Goal: Information Seeking & Learning: Learn about a topic

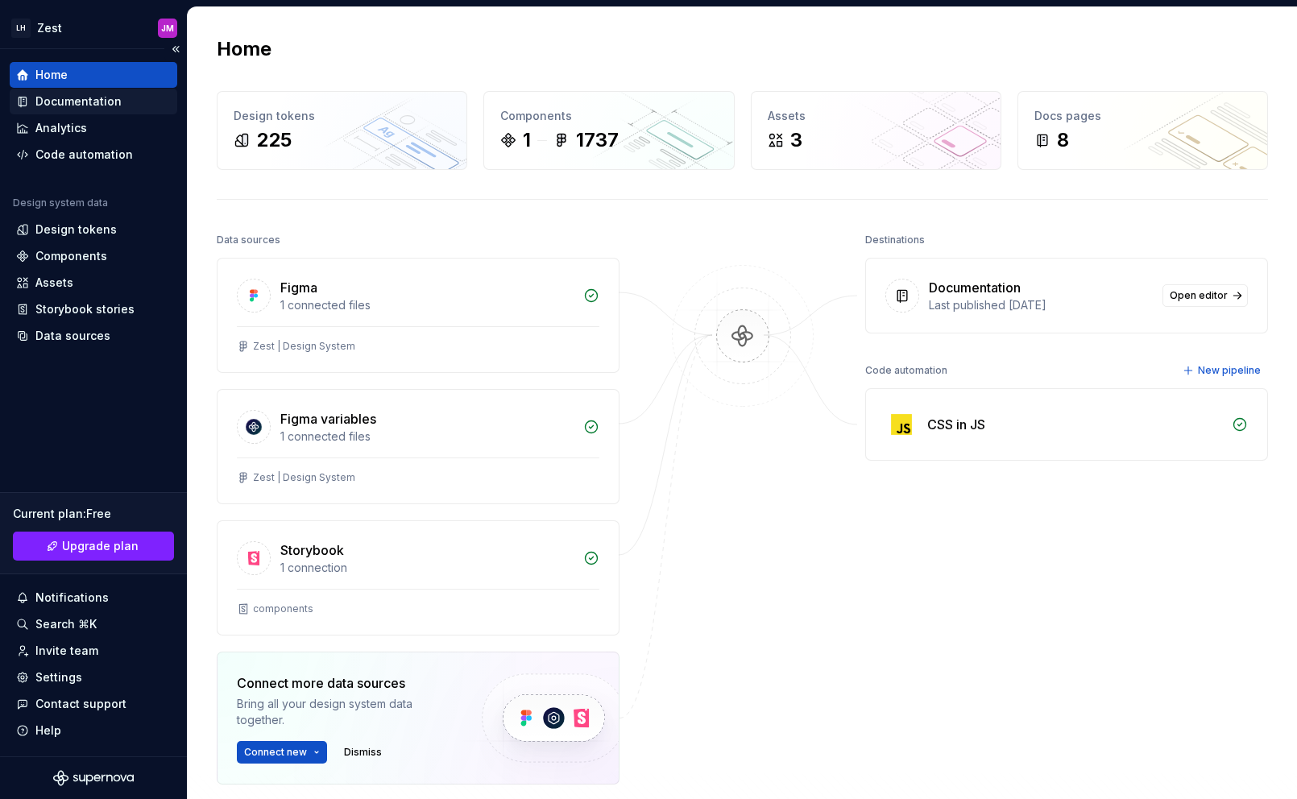
click at [110, 106] on div "Documentation" at bounding box center [78, 101] width 86 height 16
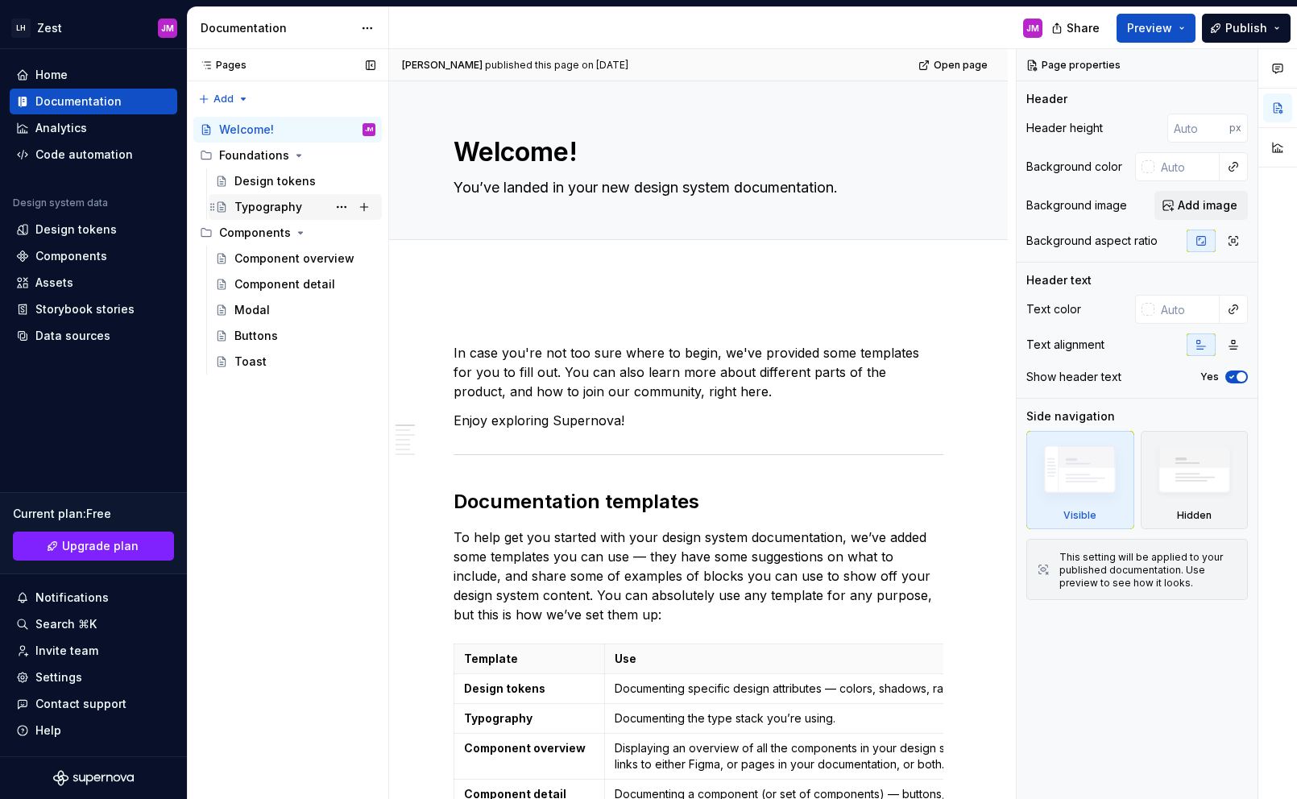
click at [299, 214] on div "Typography" at bounding box center [305, 207] width 141 height 23
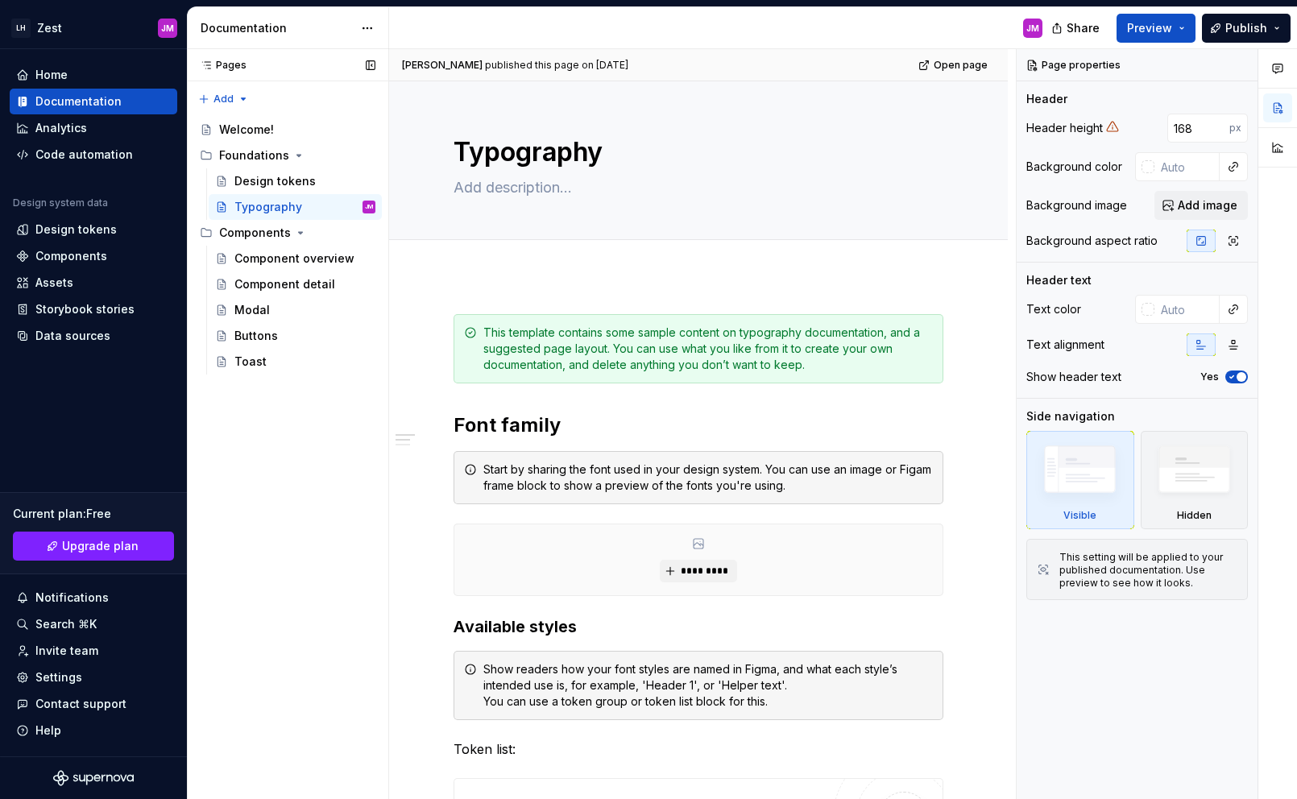
click at [313, 450] on div "Pages Pages Add Accessibility guide for tree Page tree. Navigate the tree with …" at bounding box center [287, 424] width 201 height 751
click at [301, 326] on div "Buttons" at bounding box center [305, 336] width 141 height 23
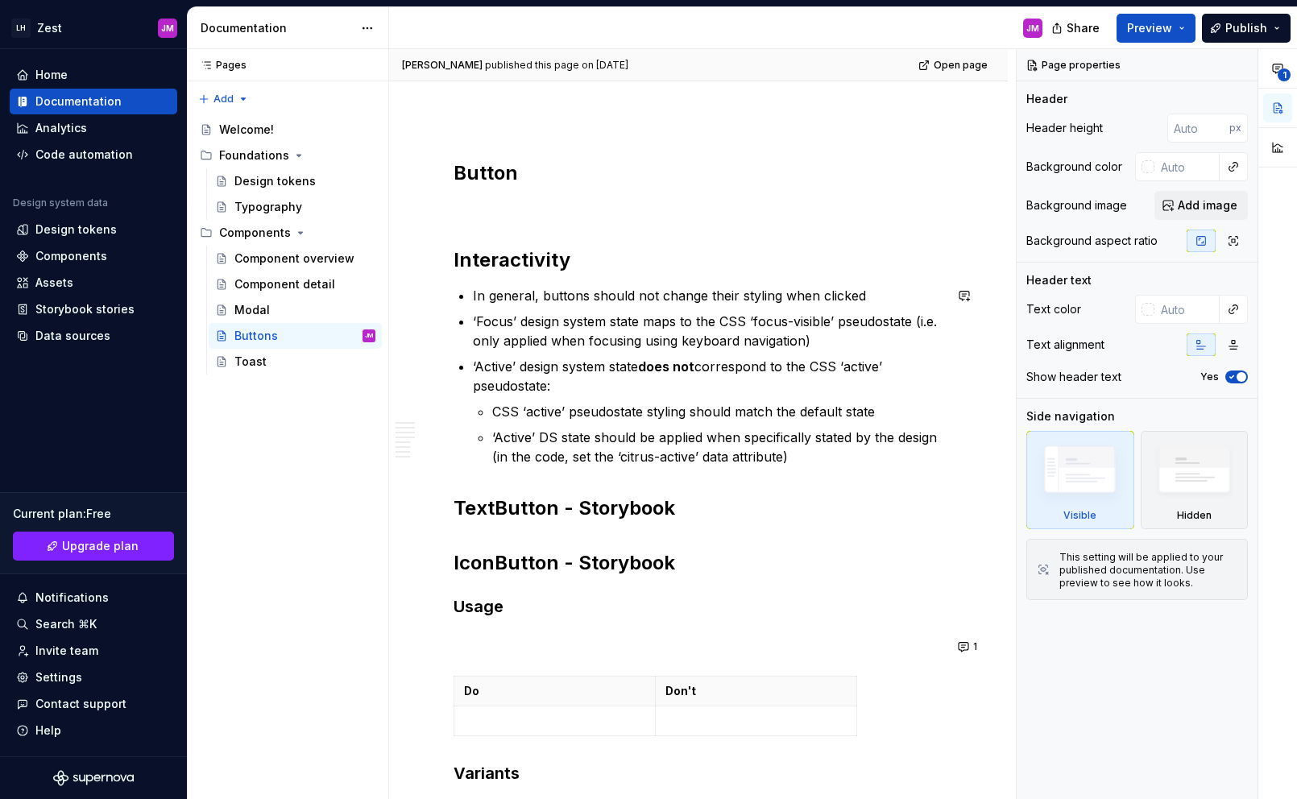
scroll to position [36, 0]
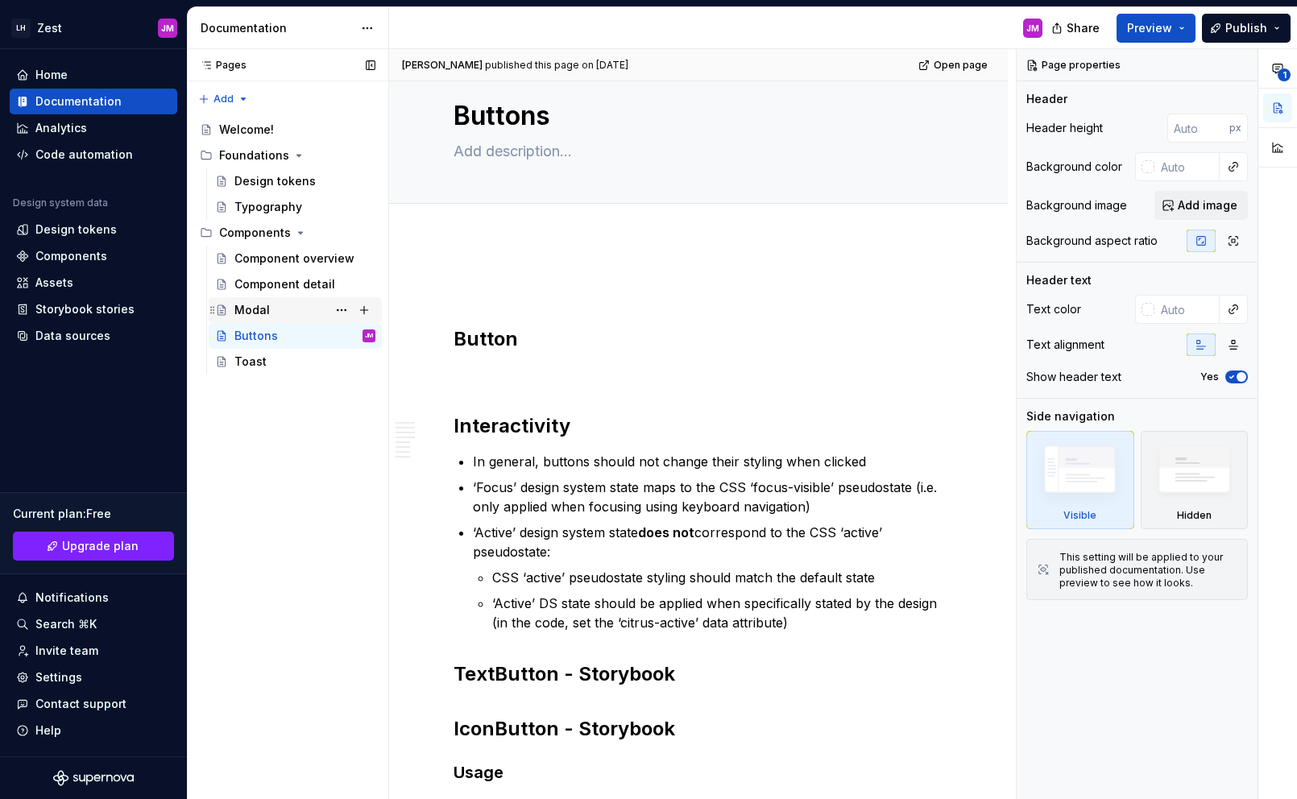
click at [299, 313] on div "Modal" at bounding box center [305, 310] width 141 height 23
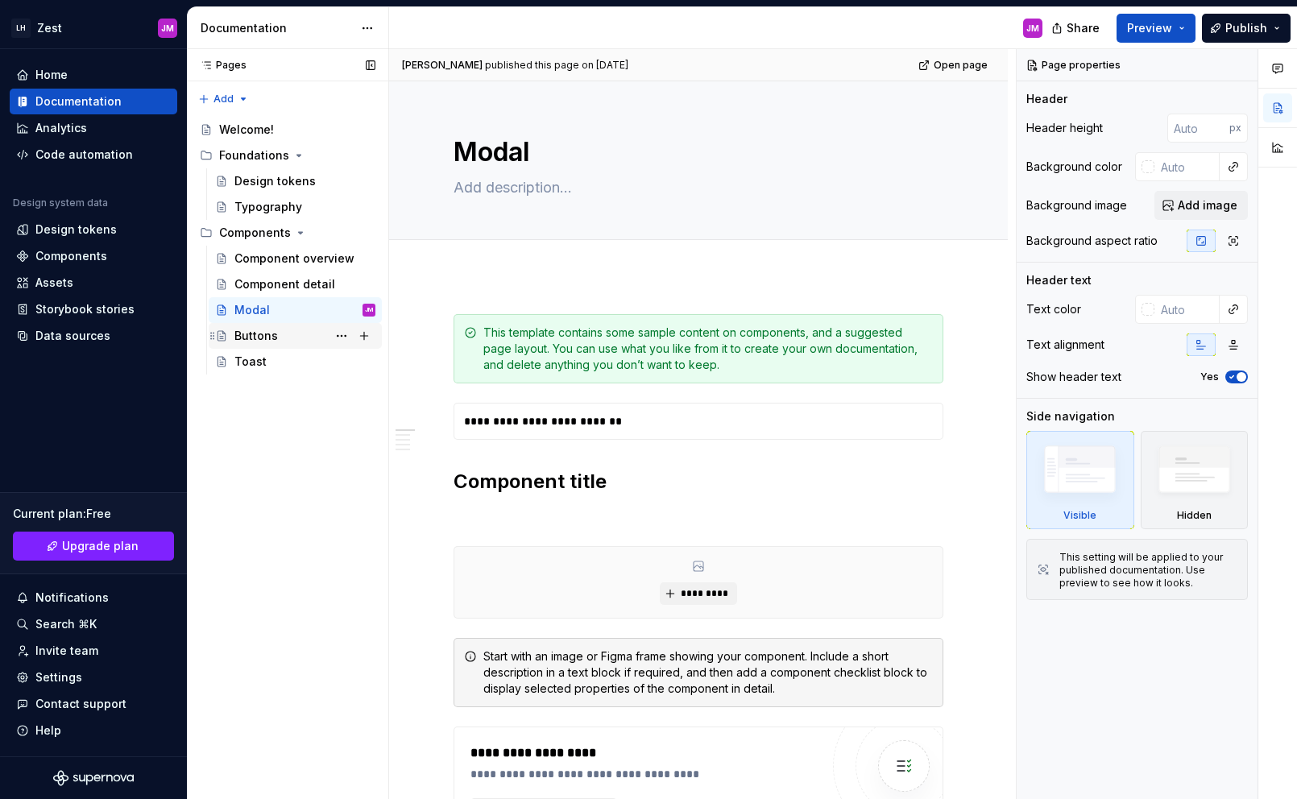
click at [277, 332] on div "Buttons" at bounding box center [305, 336] width 141 height 23
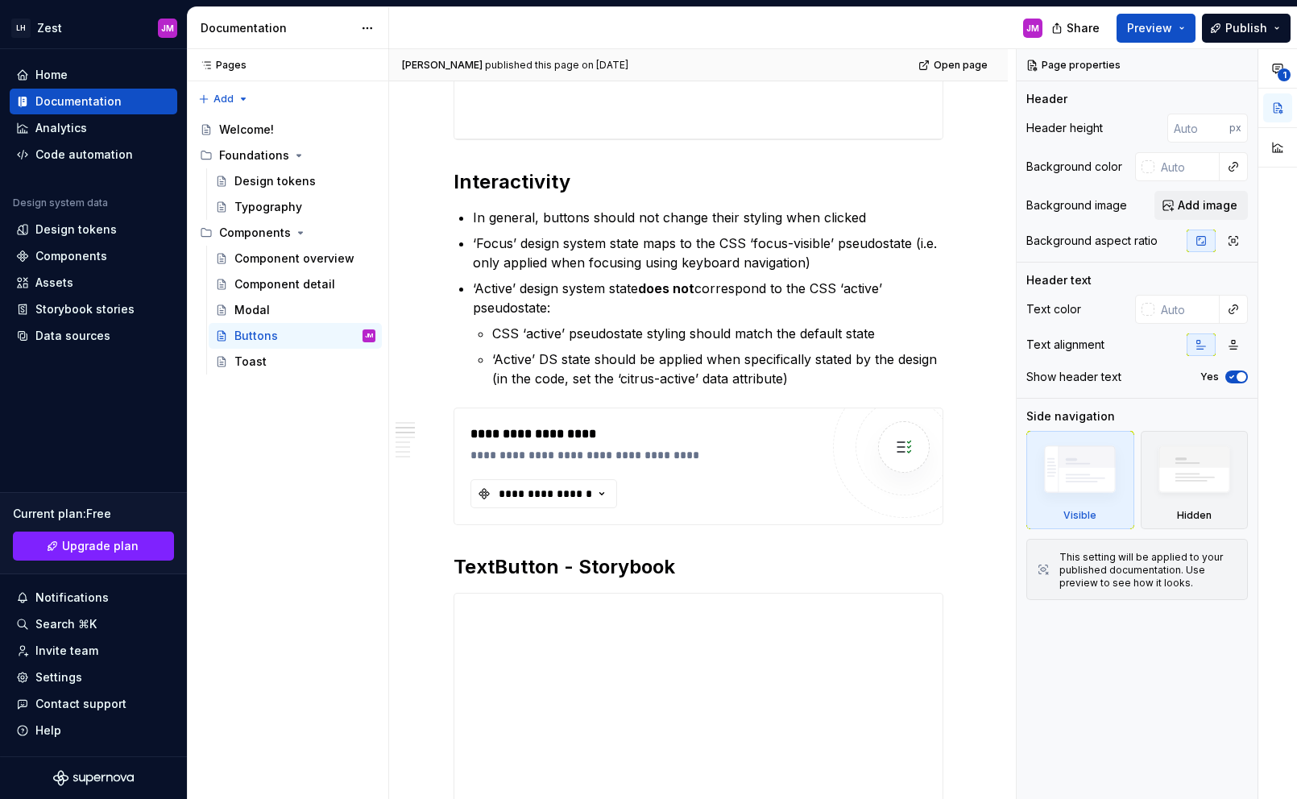
scroll to position [1219, 0]
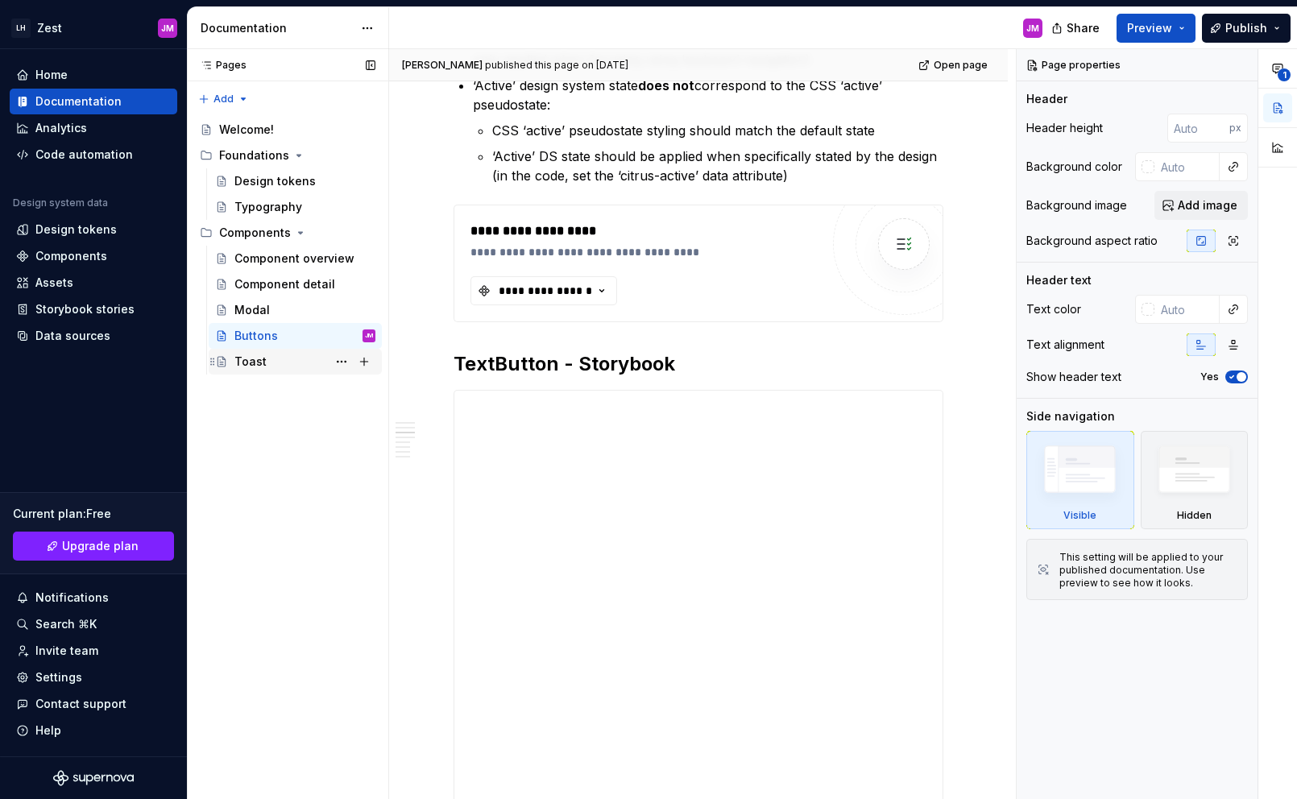
click at [253, 354] on div "Toast" at bounding box center [251, 362] width 32 height 16
click at [286, 179] on div "Design tokens" at bounding box center [275, 181] width 81 height 16
click at [276, 212] on div "Typography" at bounding box center [269, 207] width 68 height 16
type textarea "*"
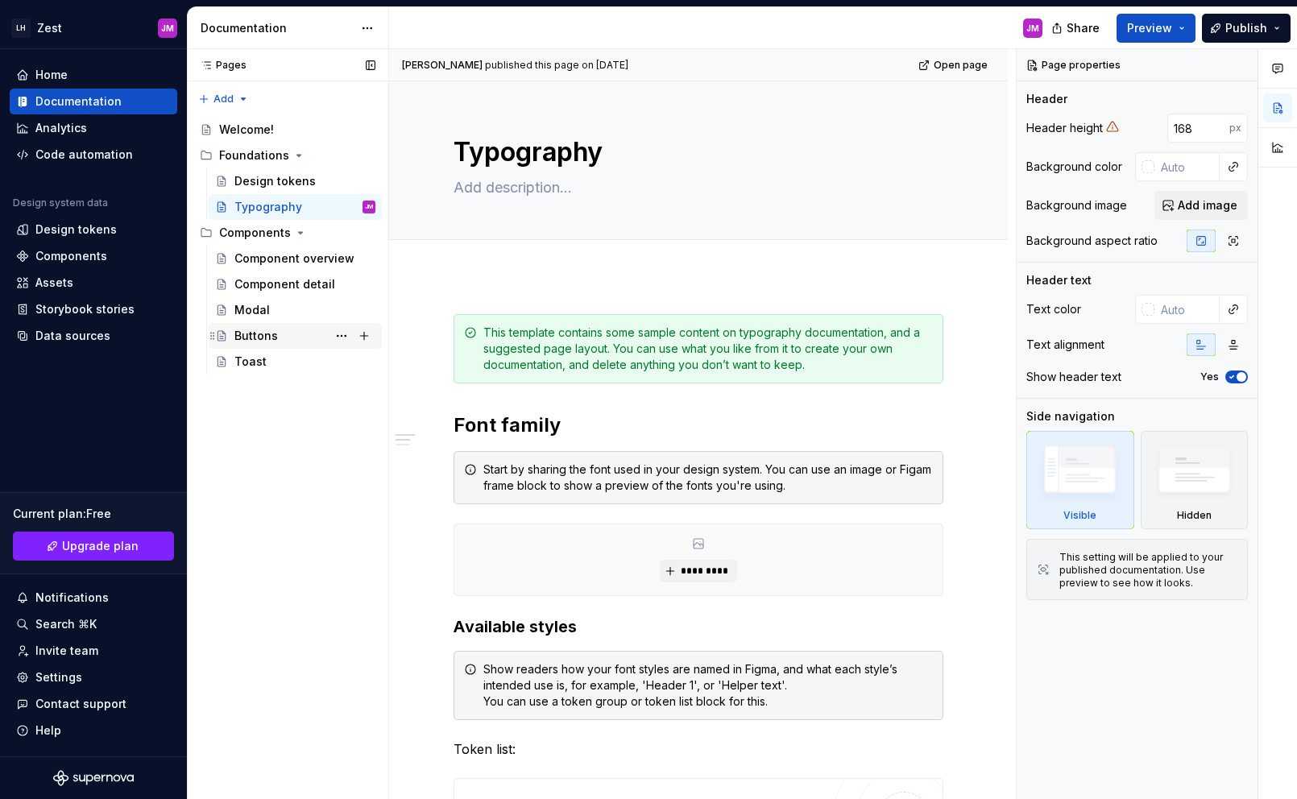
click at [273, 341] on div "Buttons" at bounding box center [257, 336] width 44 height 16
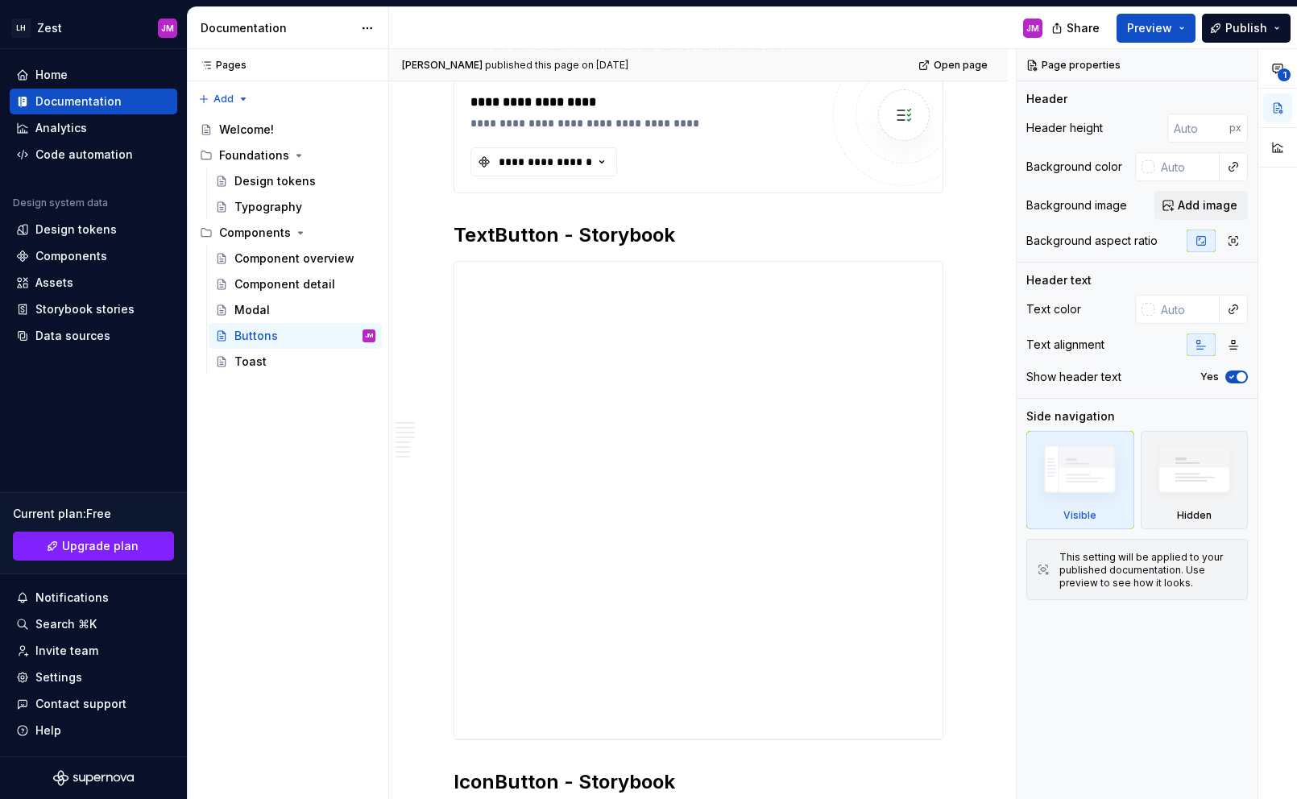
scroll to position [1898, 0]
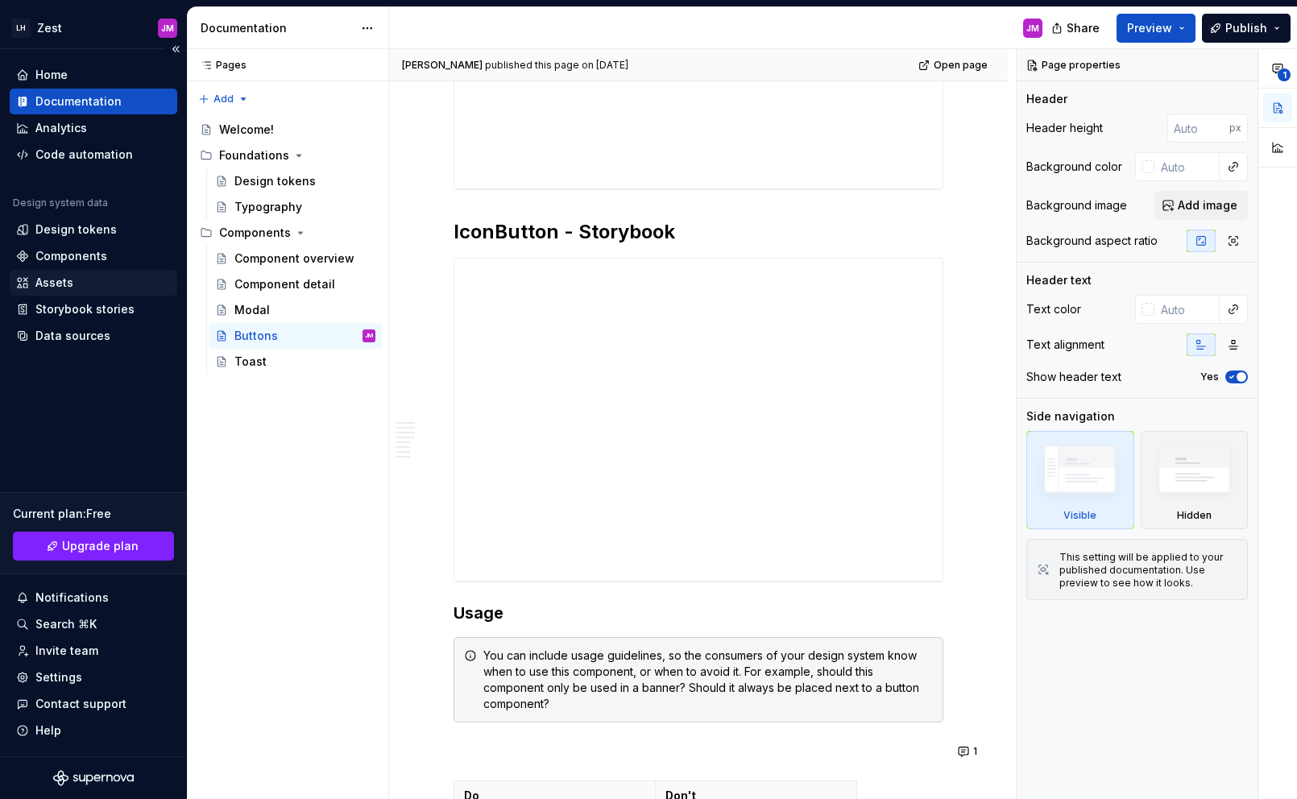
click at [52, 275] on div "Assets" at bounding box center [54, 283] width 38 height 16
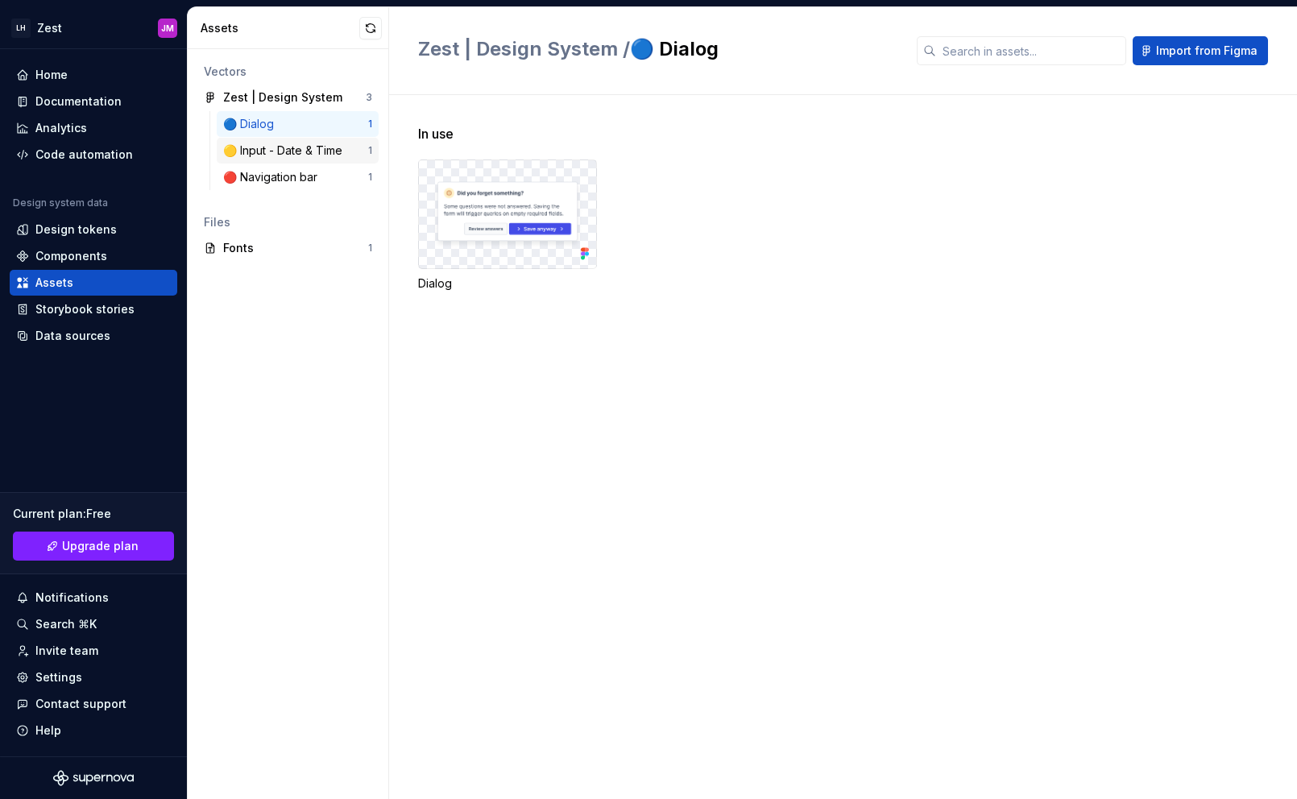
click at [313, 160] on div "🟡 Input - Date & Time 1" at bounding box center [298, 151] width 162 height 26
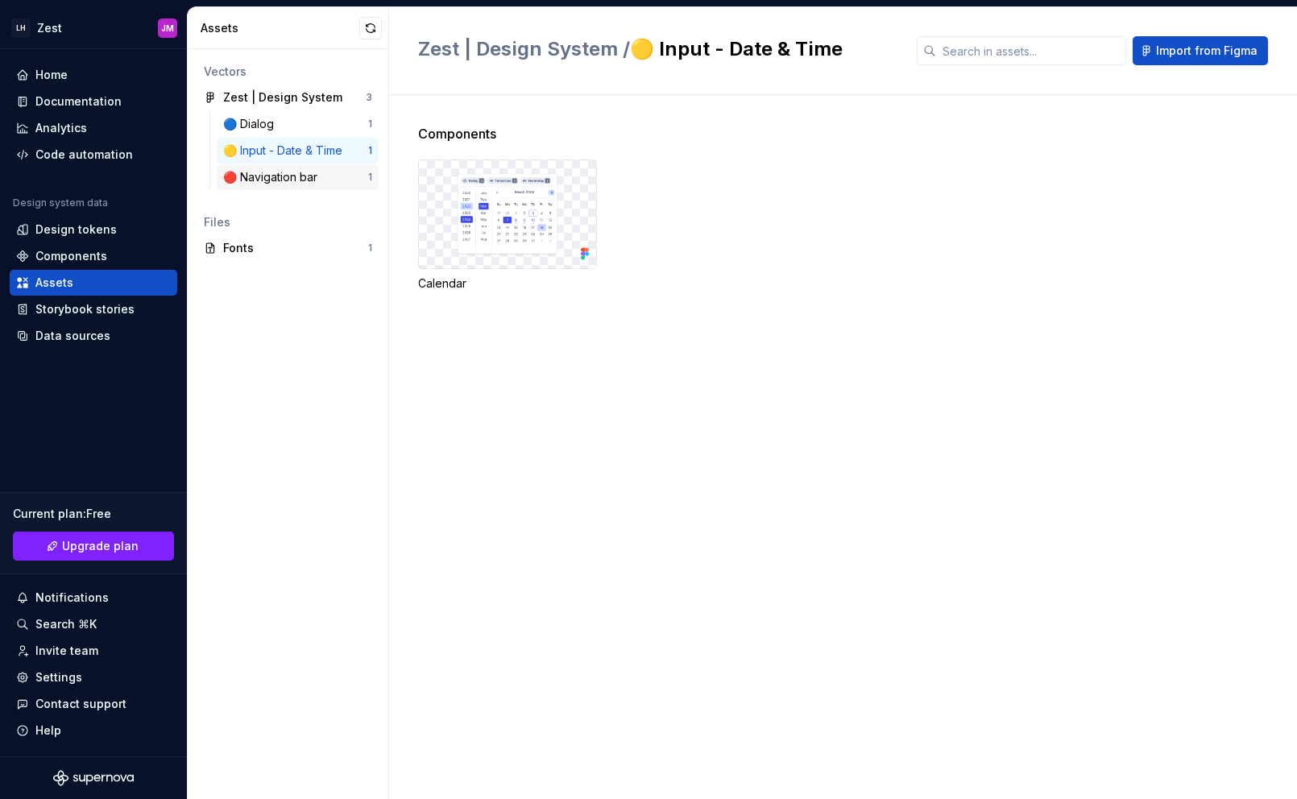
click at [305, 187] on div "🔴 Navigation bar 1" at bounding box center [298, 177] width 162 height 26
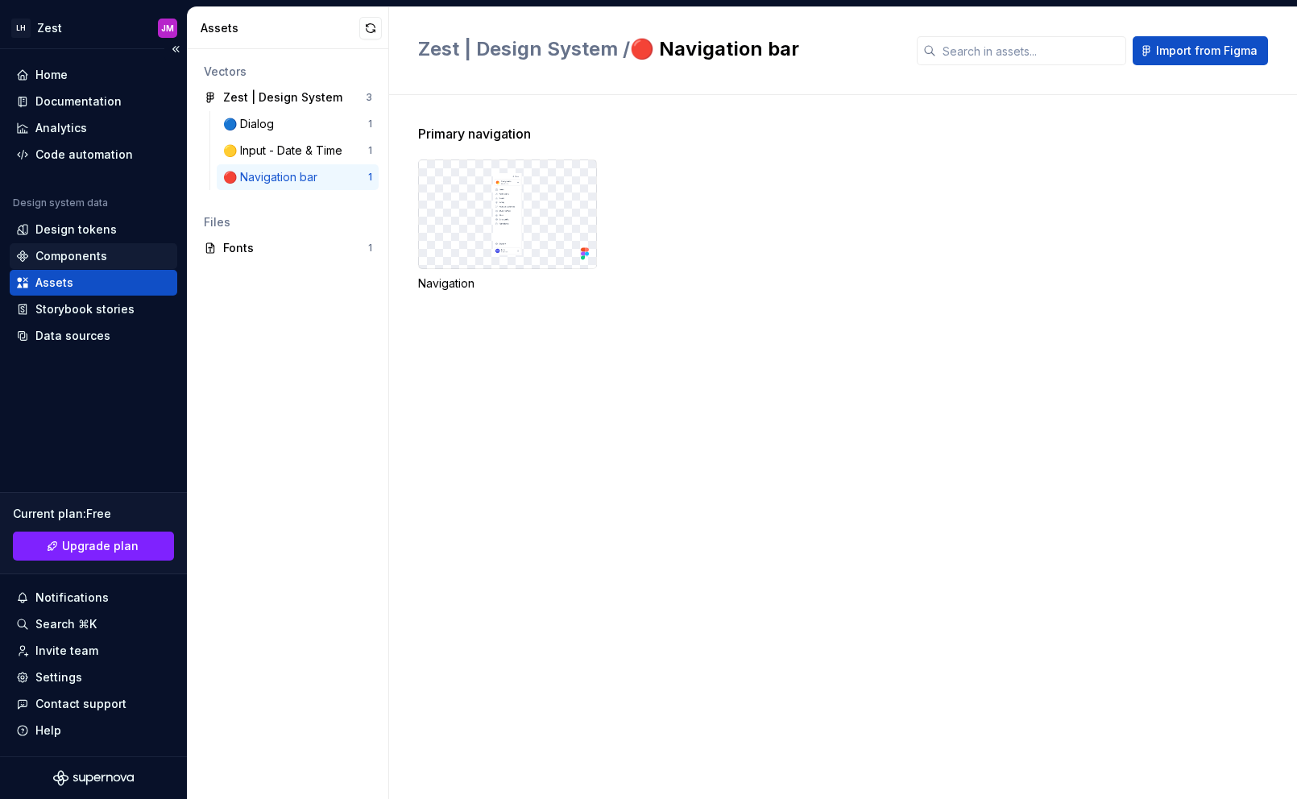
click at [76, 256] on div "Components" at bounding box center [71, 256] width 72 height 16
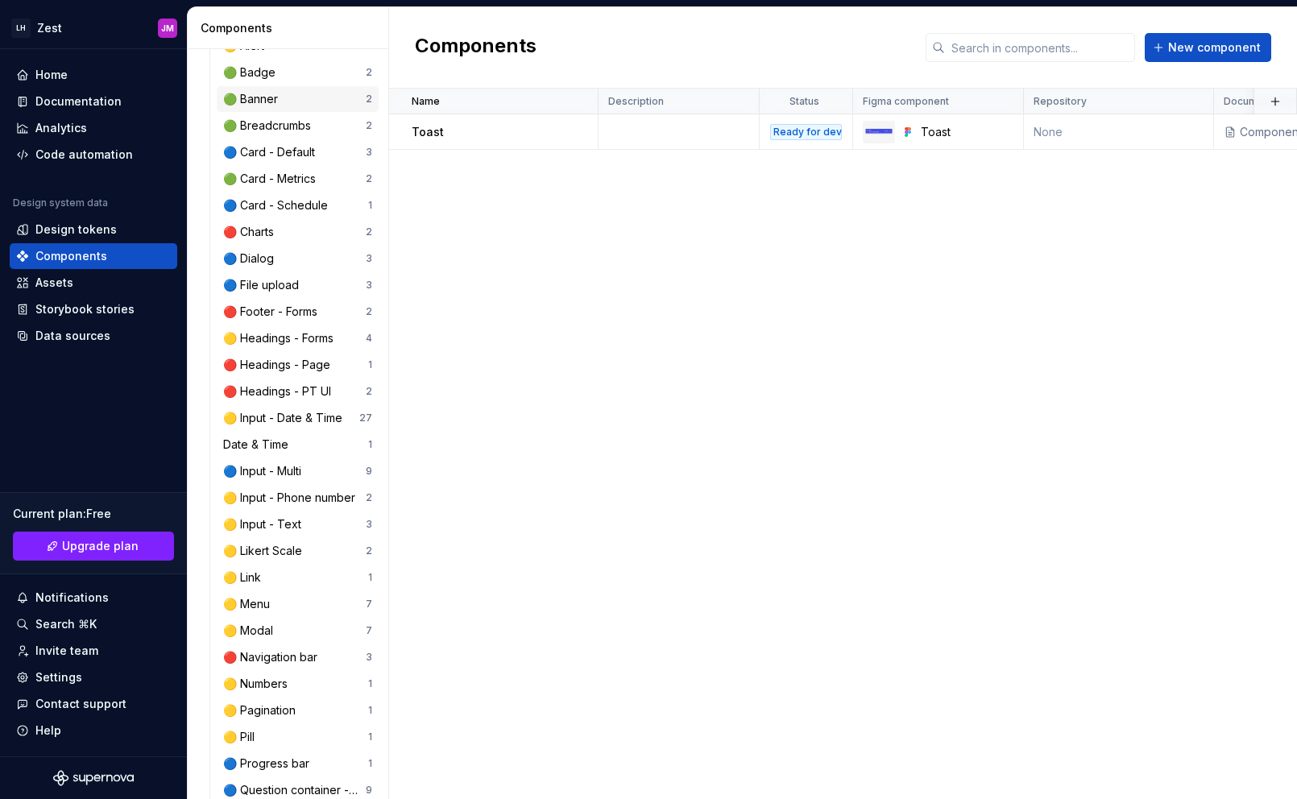
scroll to position [379, 0]
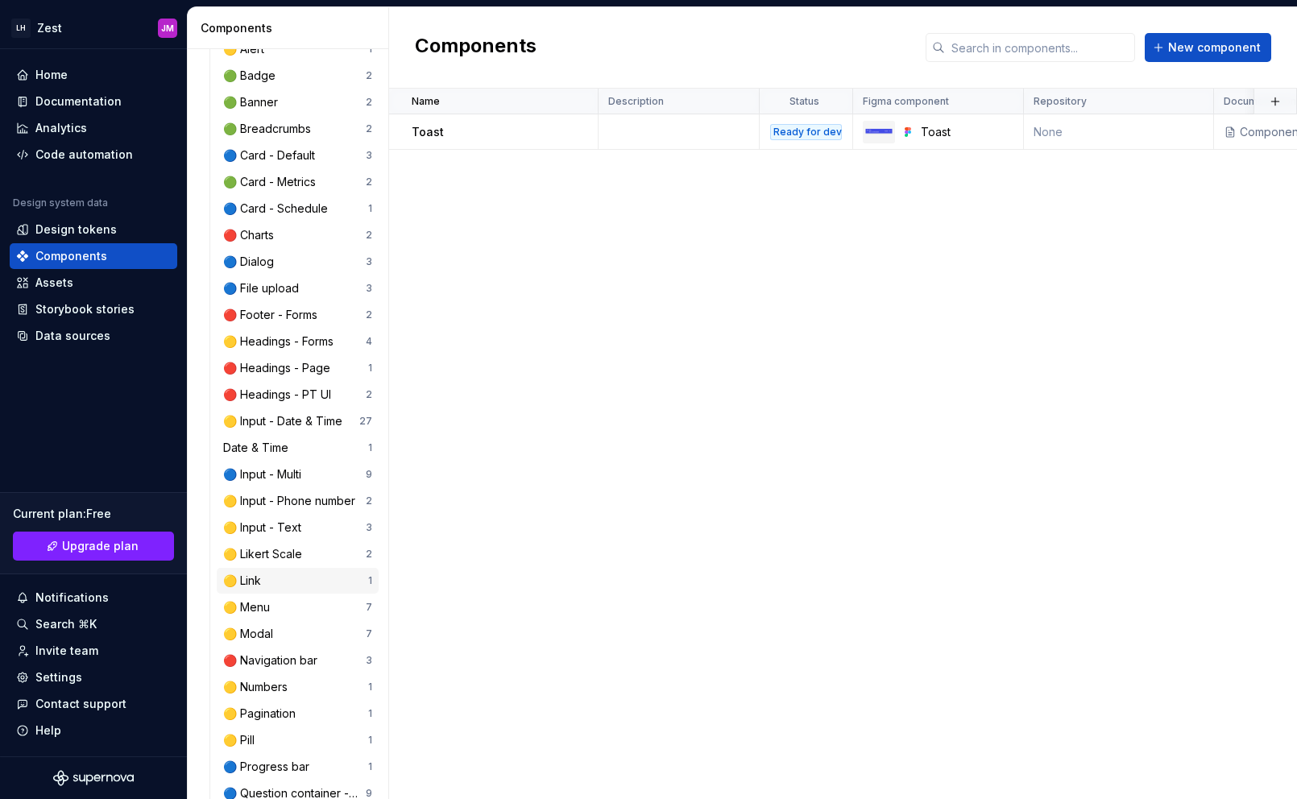
click at [270, 589] on div "🟡 Link 1" at bounding box center [298, 581] width 162 height 26
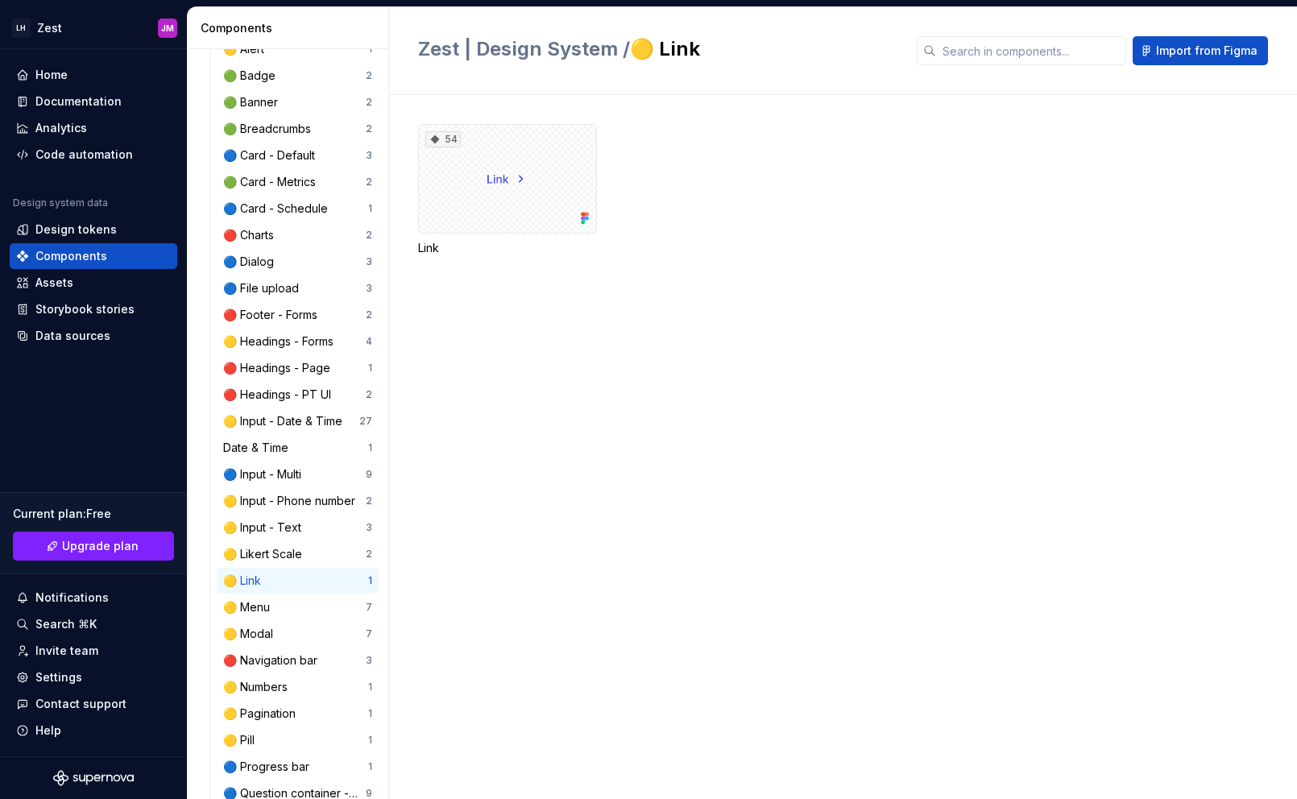
click at [511, 330] on div "54 Link" at bounding box center [857, 447] width 879 height 704
click at [499, 167] on div "54" at bounding box center [507, 179] width 179 height 110
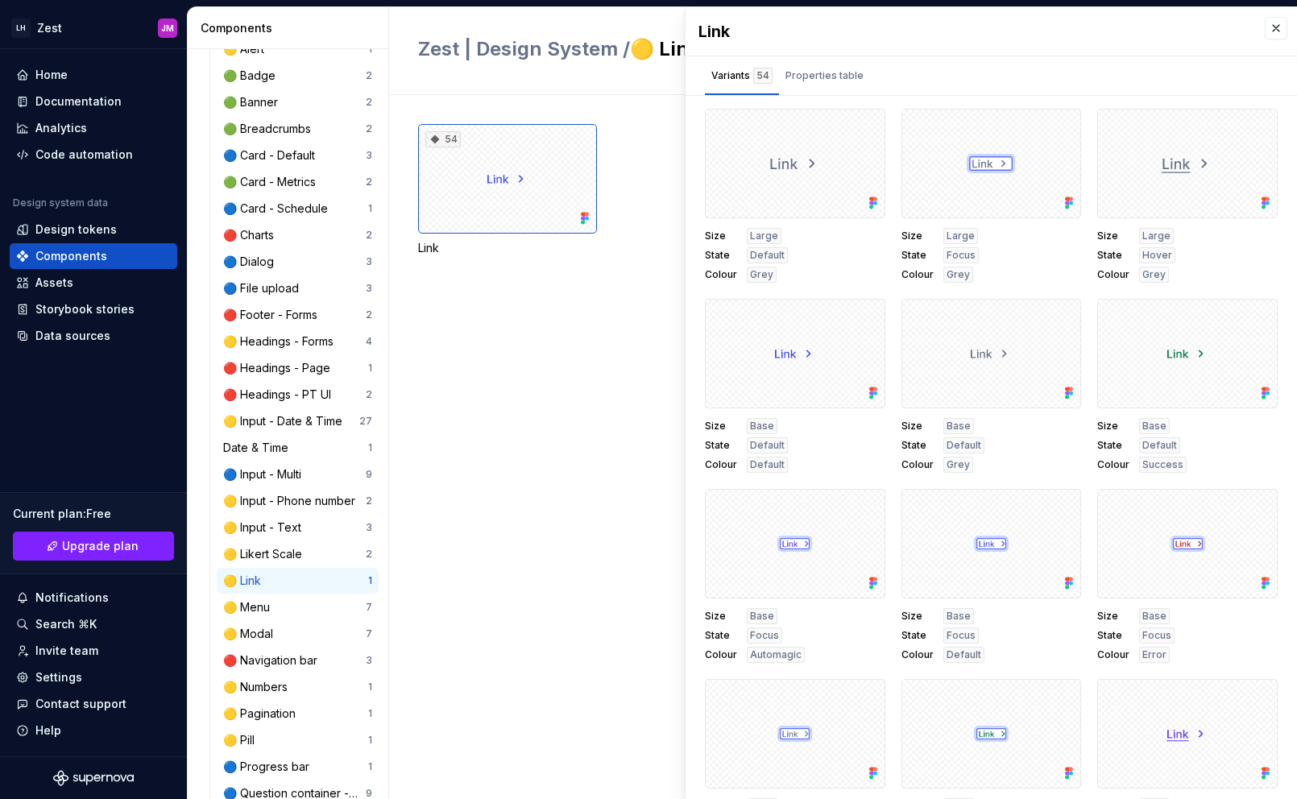
click at [573, 379] on div "54 Link" at bounding box center [857, 447] width 879 height 704
click at [1265, 28] on button "button" at bounding box center [1276, 28] width 23 height 23
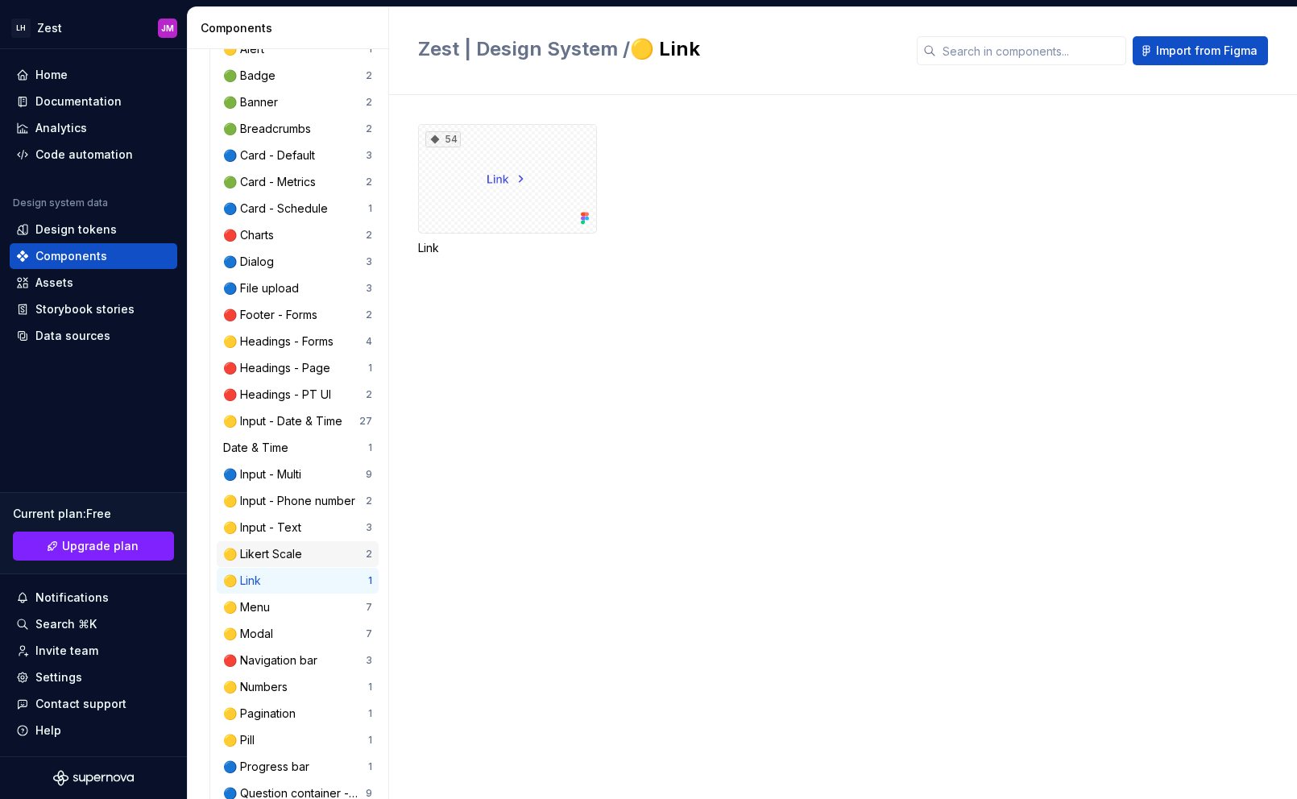
click at [326, 557] on div "🟡 Likert Scale" at bounding box center [294, 554] width 143 height 16
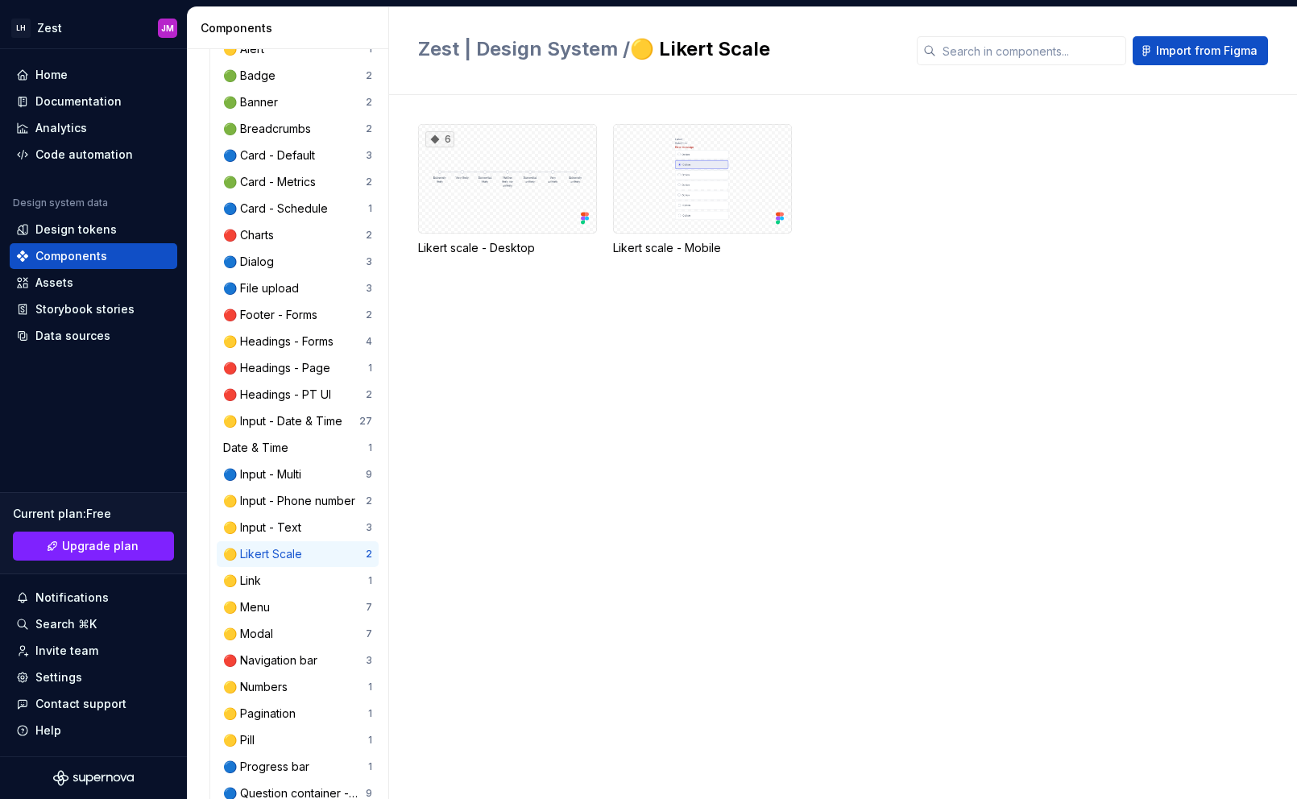
click at [940, 463] on div "6 Likert scale - Desktop Likert scale - Mobile" at bounding box center [857, 447] width 879 height 704
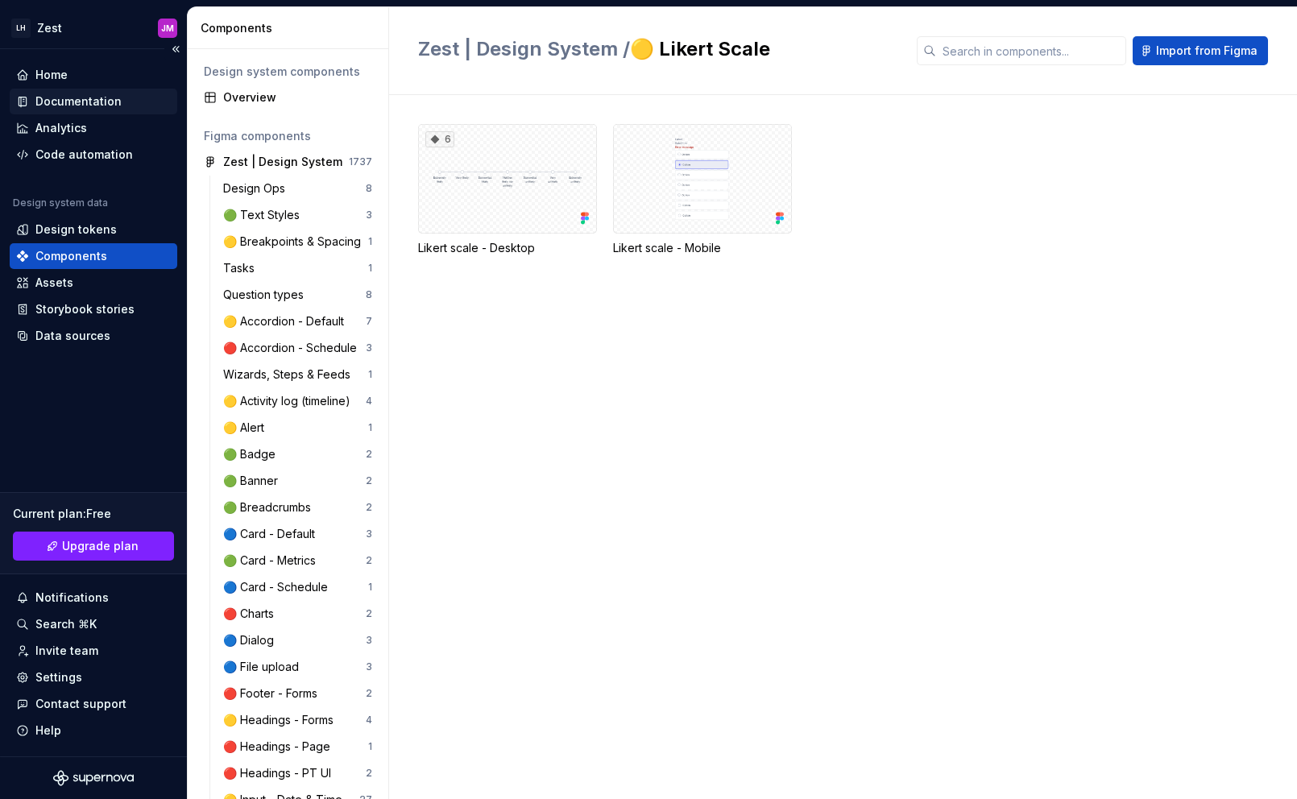
click at [126, 98] on div "Documentation" at bounding box center [93, 101] width 155 height 16
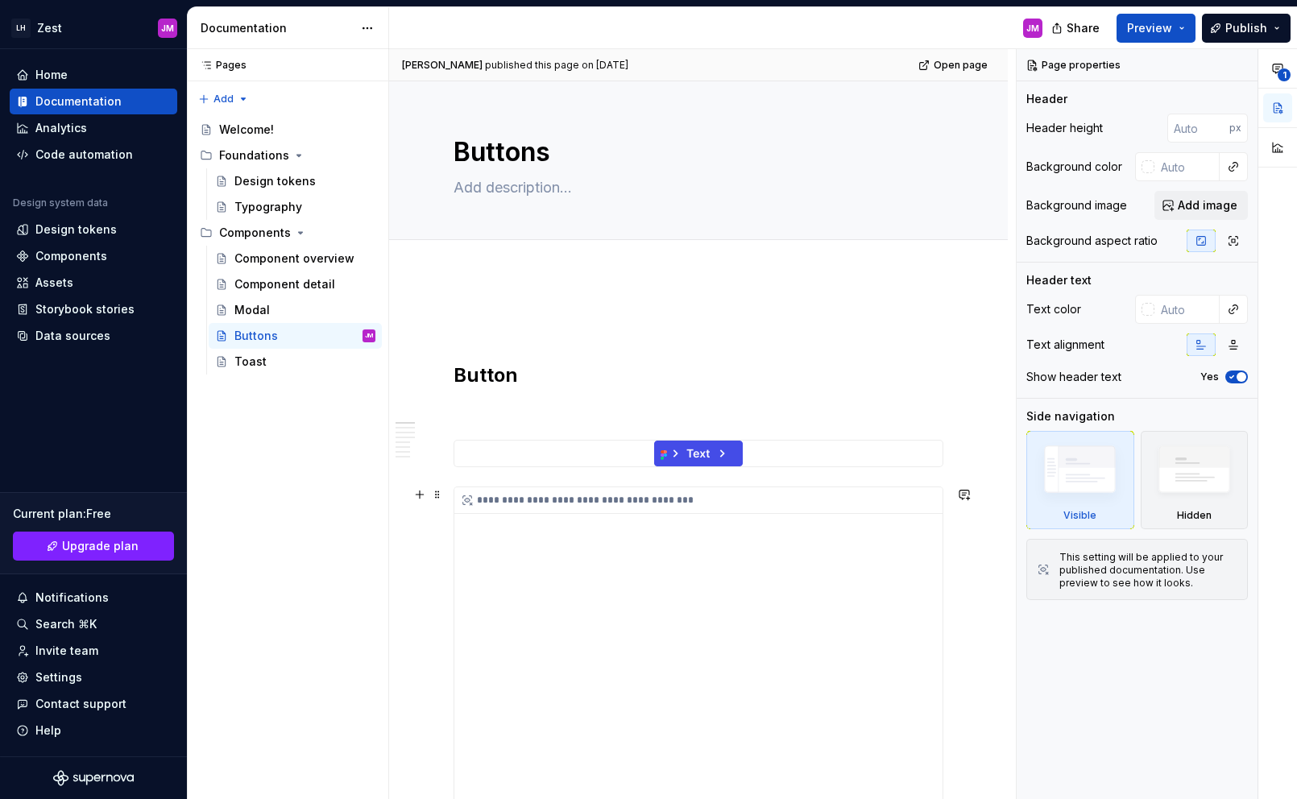
type textarea "*"
